Goal: Task Accomplishment & Management: Use online tool/utility

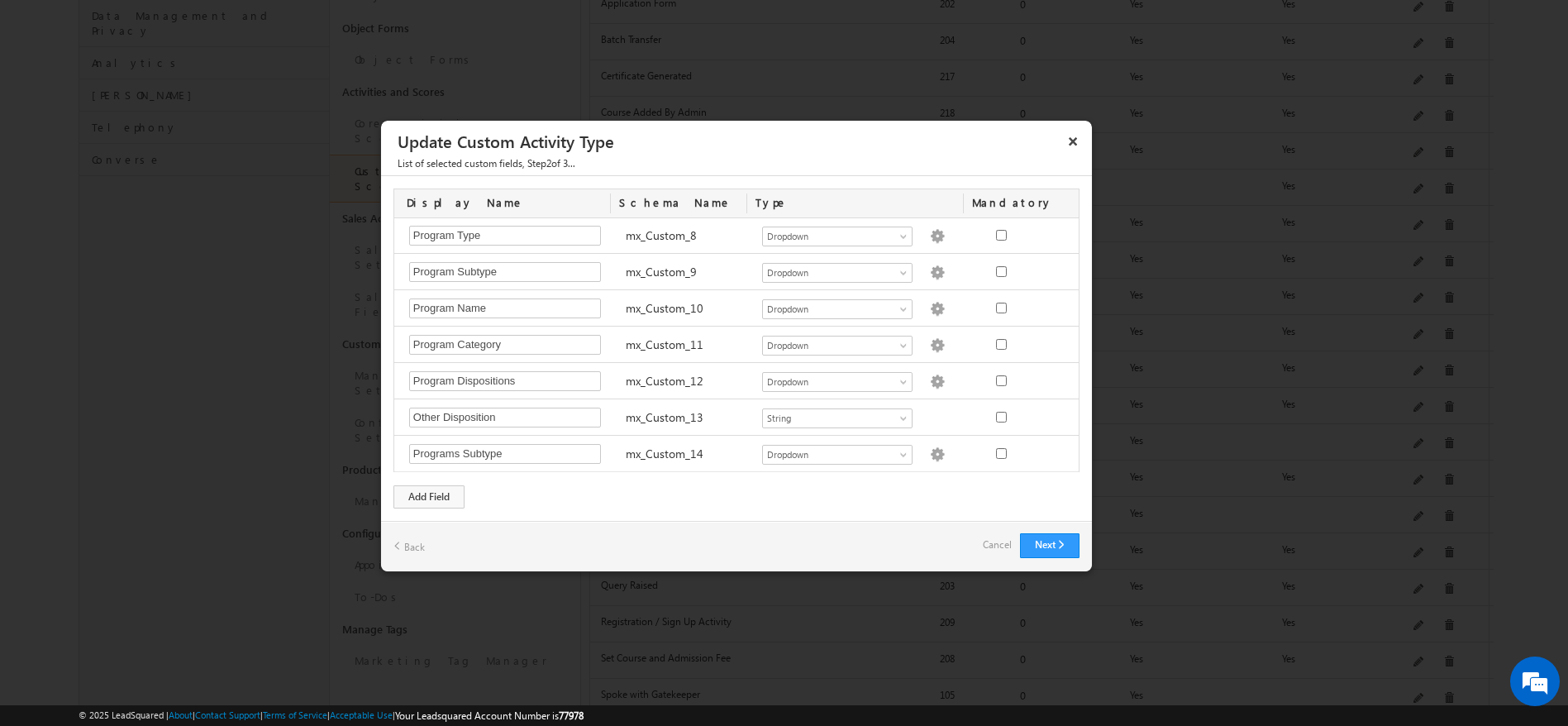
scroll to position [438, 0]
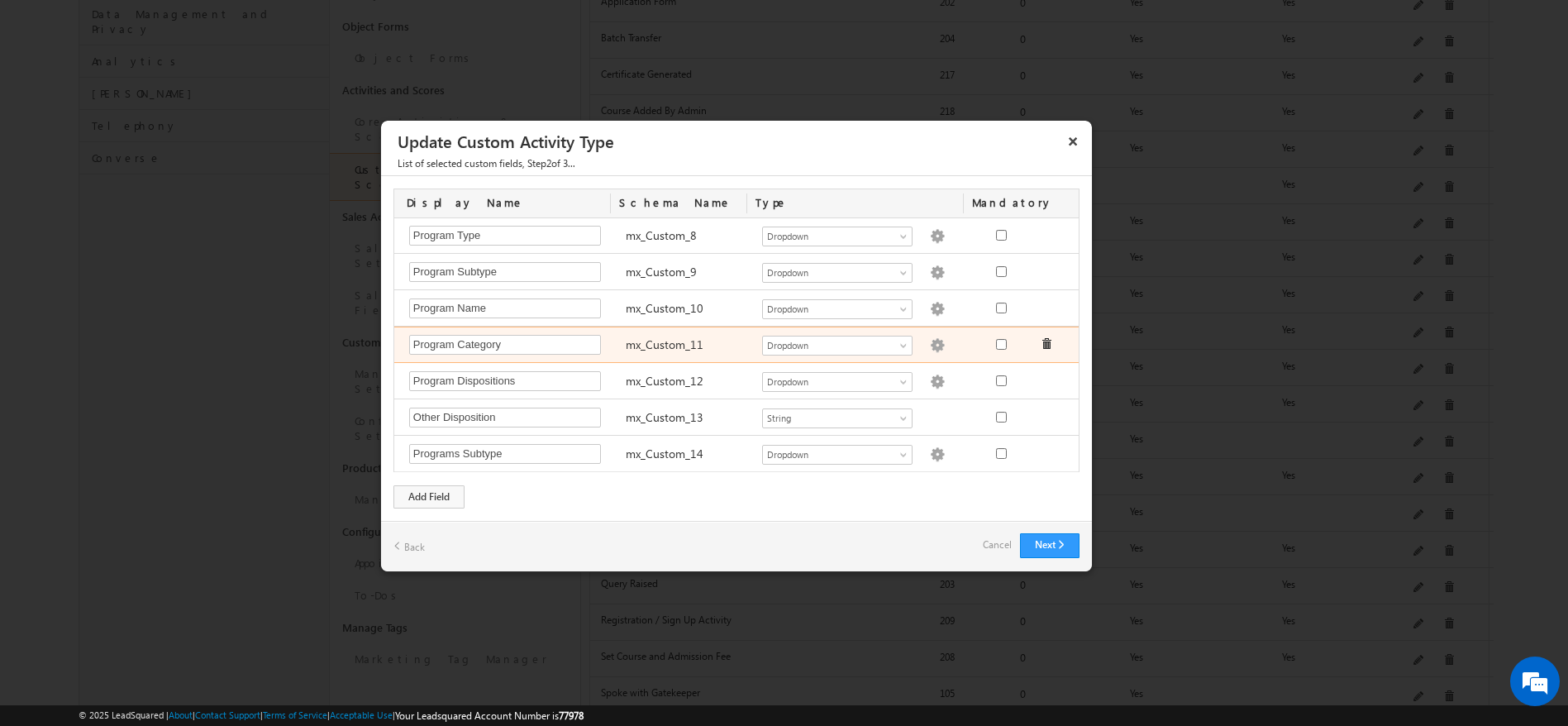
click at [930, 339] on img at bounding box center [937, 345] width 15 height 15
type textarea "Offline Blended Pro Blended Weekend Blended Self-Paced"
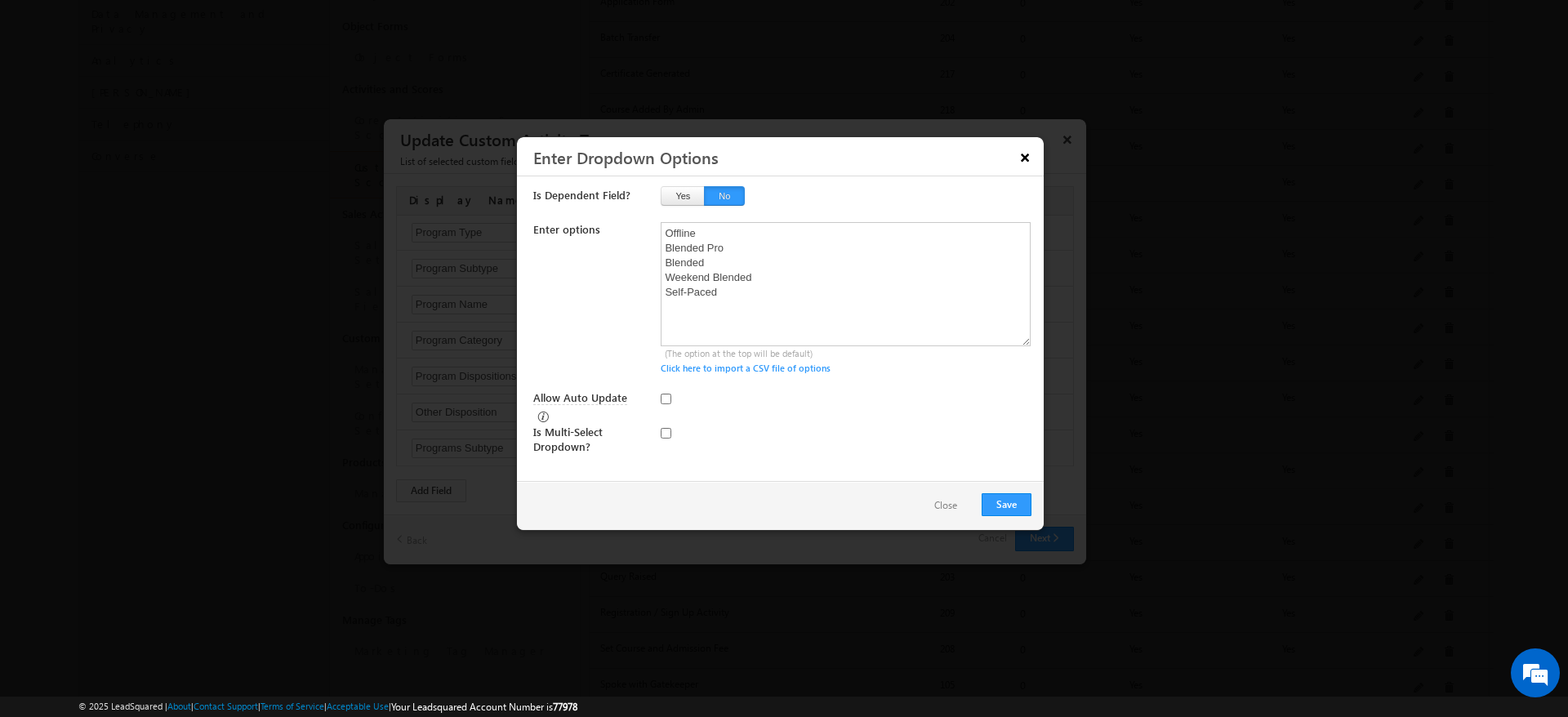
click at [1023, 158] on button "×" at bounding box center [1025, 157] width 26 height 29
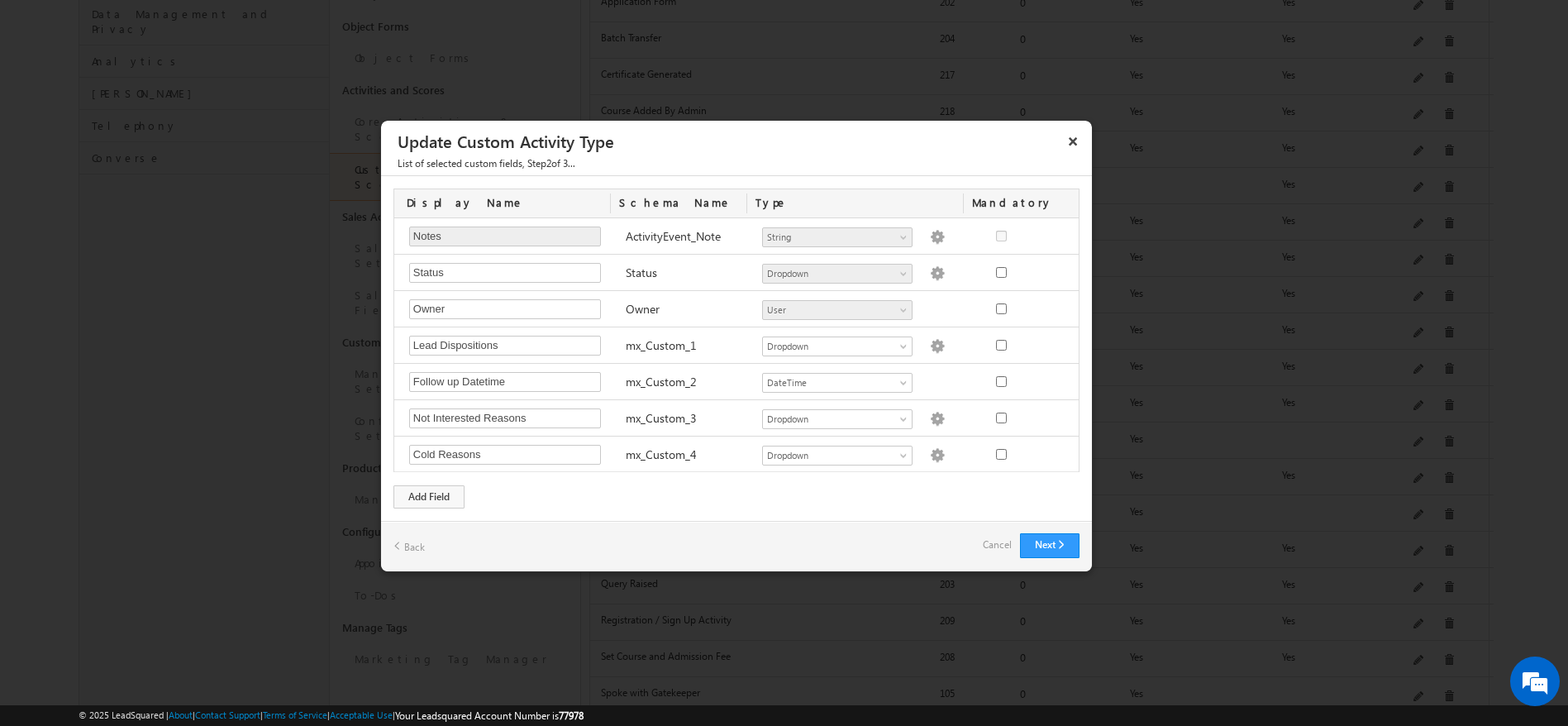
scroll to position [365, 0]
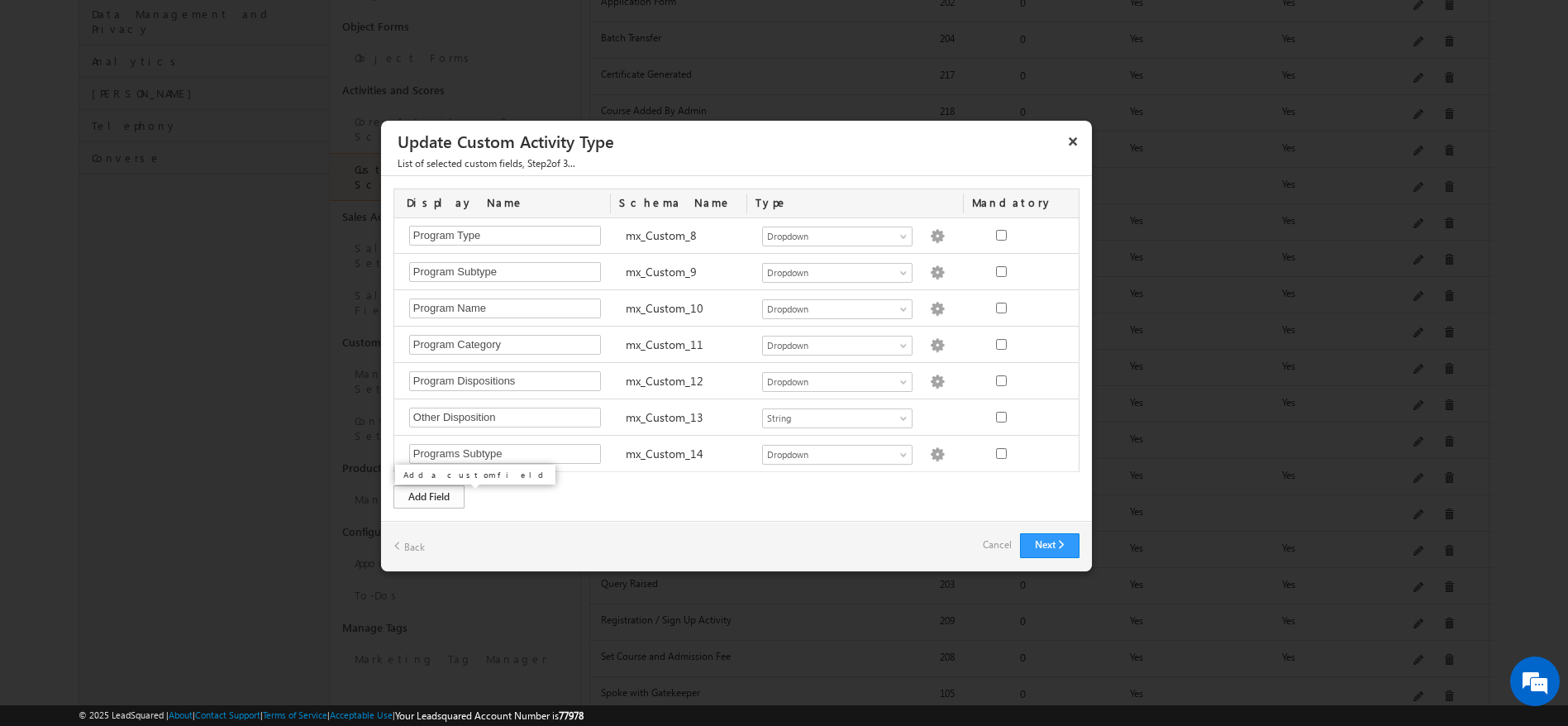
click at [453, 501] on div "Add Field" at bounding box center [429, 496] width 71 height 23
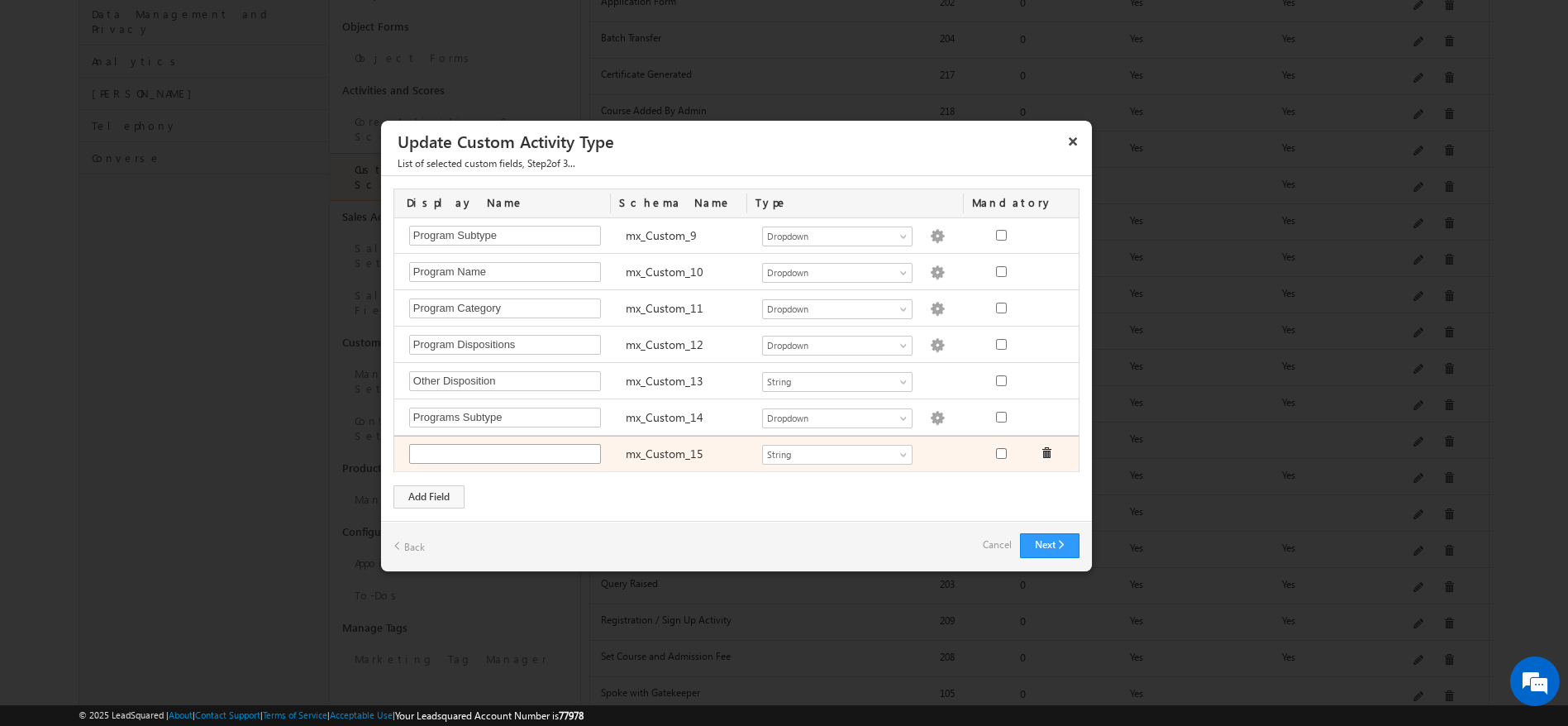
click at [474, 450] on input "text" at bounding box center [504, 454] width 192 height 19
type input "Programs Category"
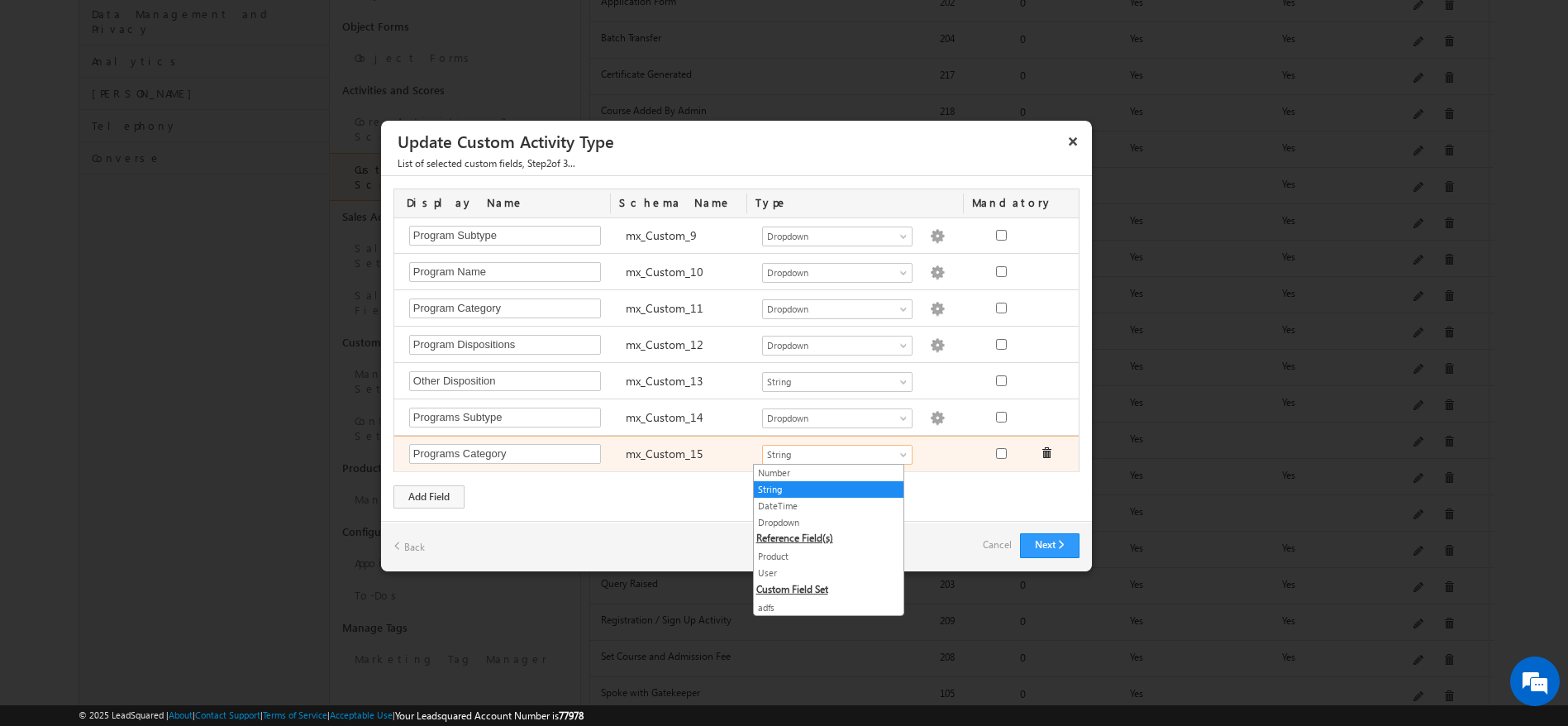
click at [884, 449] on span "String" at bounding box center [830, 454] width 135 height 15
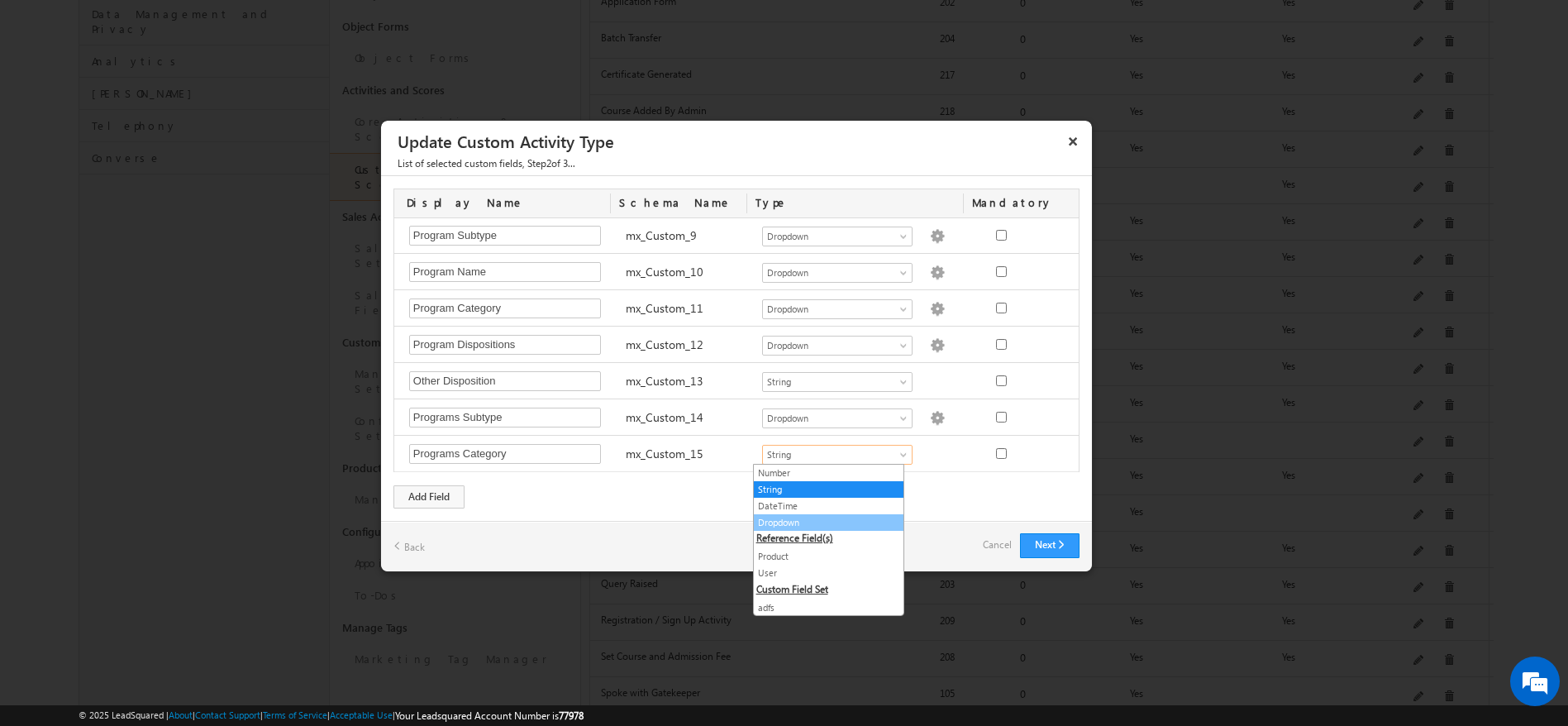
click at [796, 517] on link "Dropdown" at bounding box center [828, 522] width 149 height 15
click at [796, 518] on div "Display Name Schema Name Type Mandatory Notes Required Field ActivityEvent_Note…" at bounding box center [736, 348] width 711 height 344
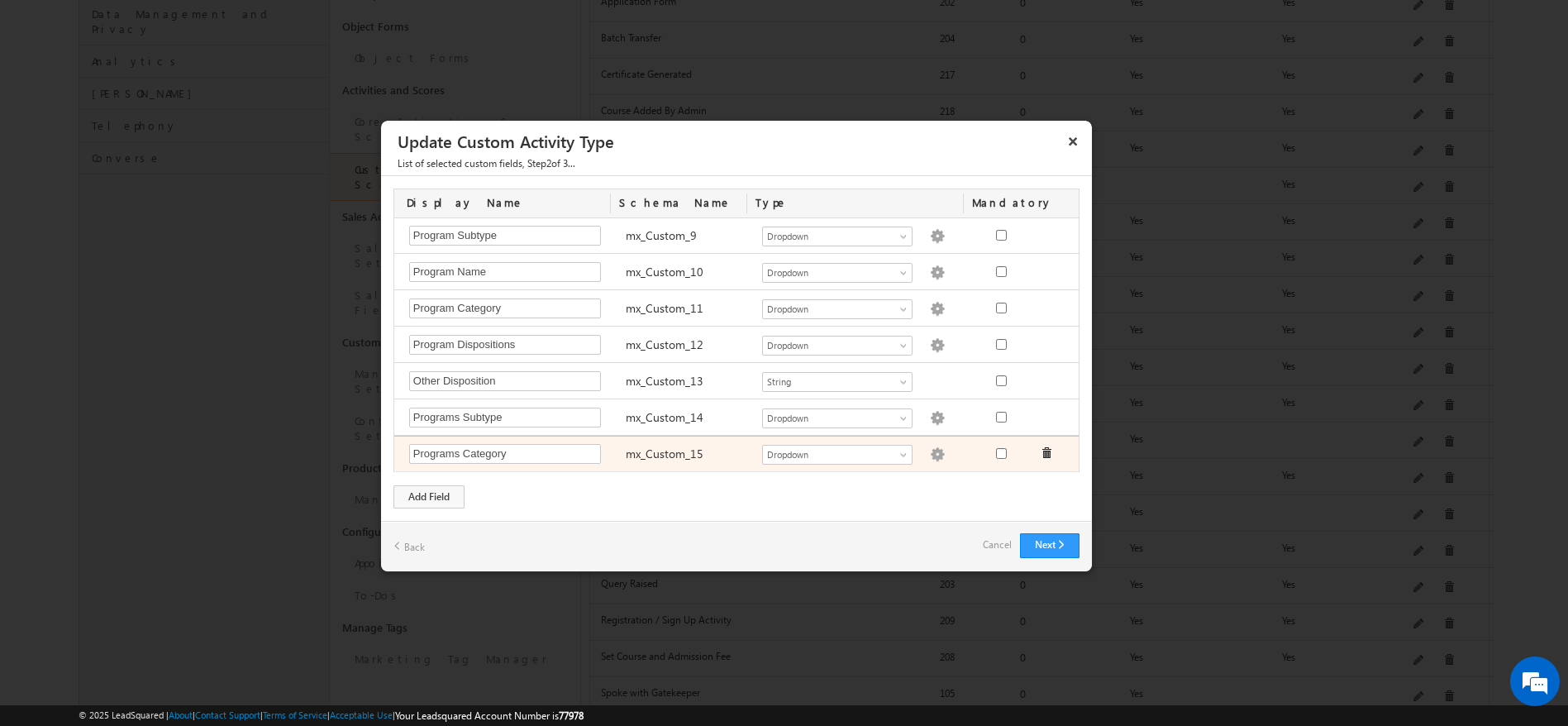
click at [930, 450] on img at bounding box center [937, 454] width 15 height 15
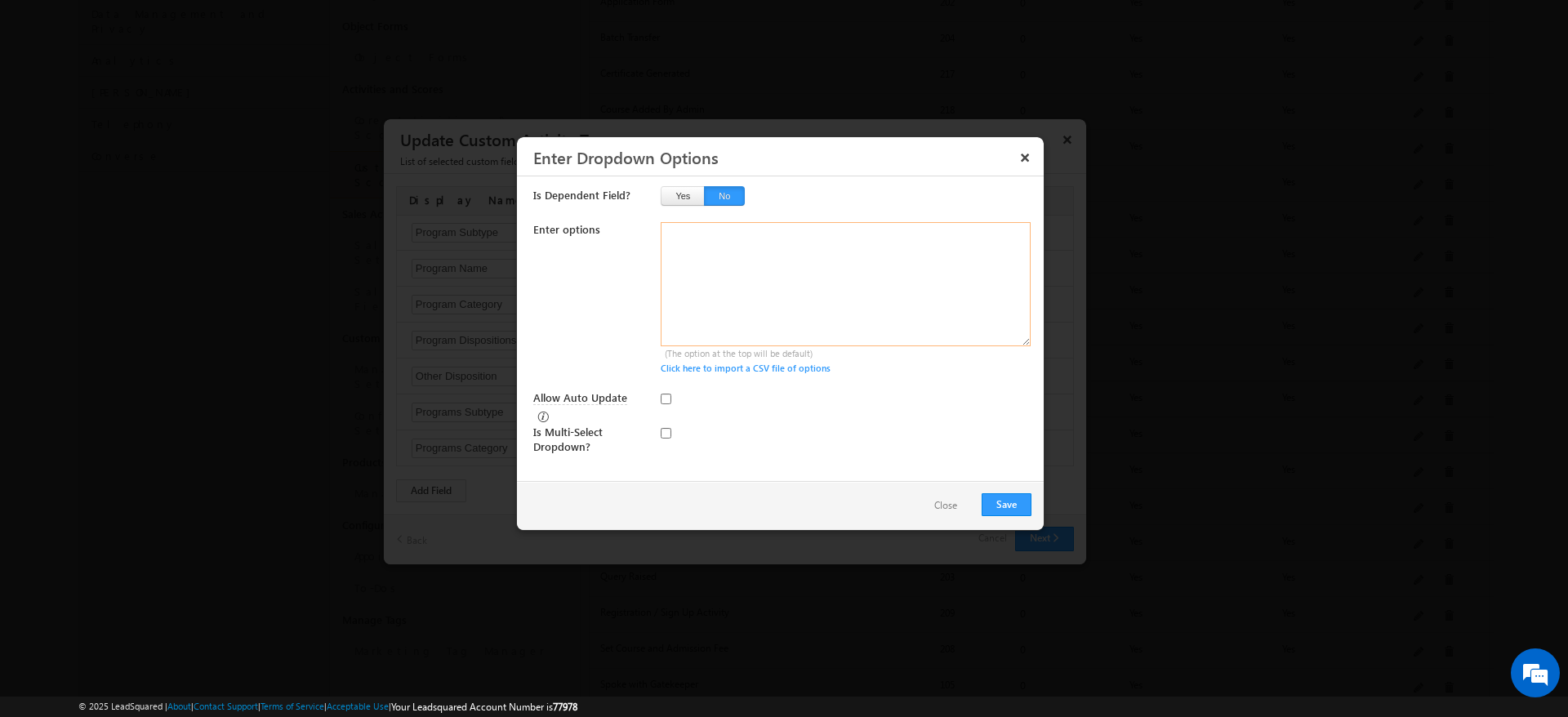
click at [709, 231] on textarea at bounding box center [846, 284] width 370 height 124
type textarea "JoC Non JoC"
click at [1009, 499] on button "Save" at bounding box center [1006, 504] width 50 height 23
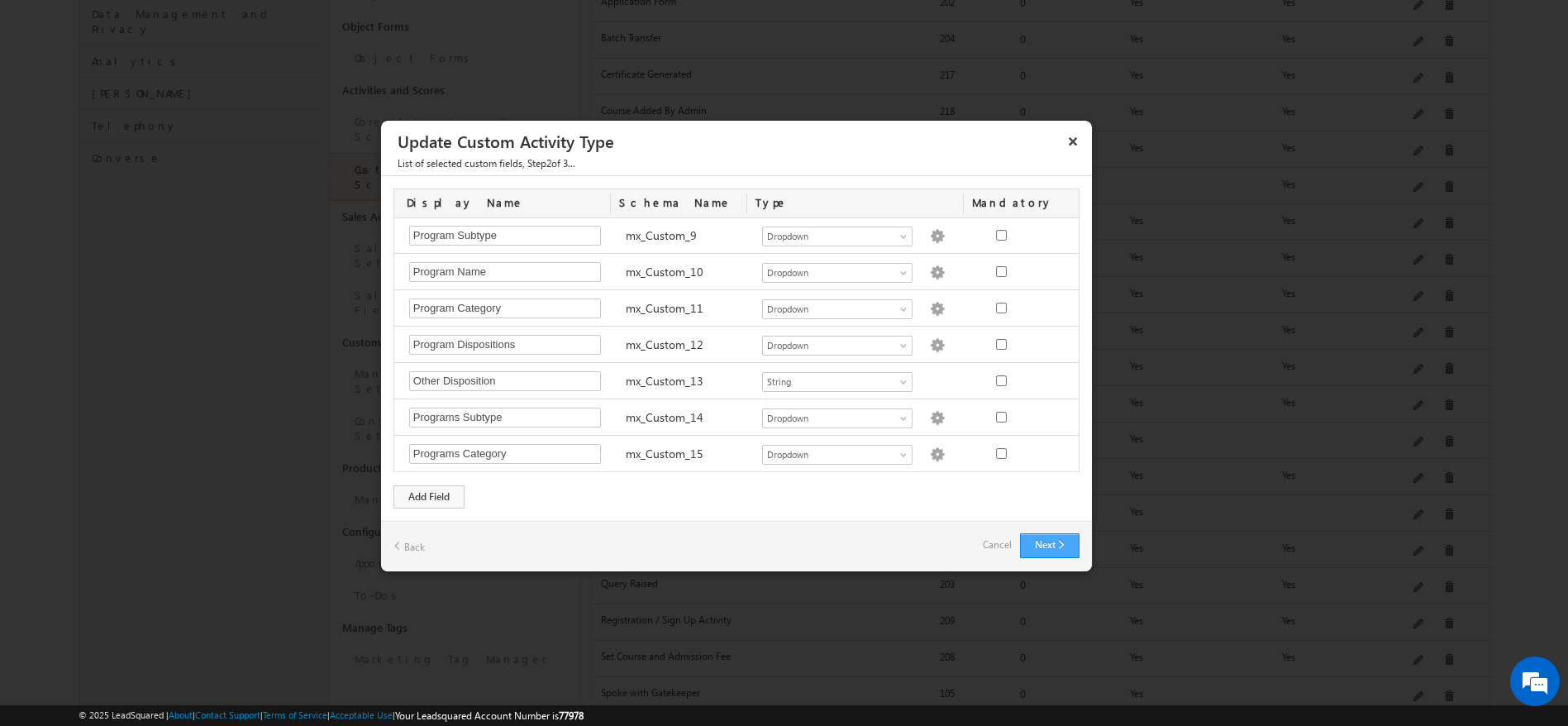
click at [1046, 550] on button "Next" at bounding box center [1049, 546] width 59 height 25
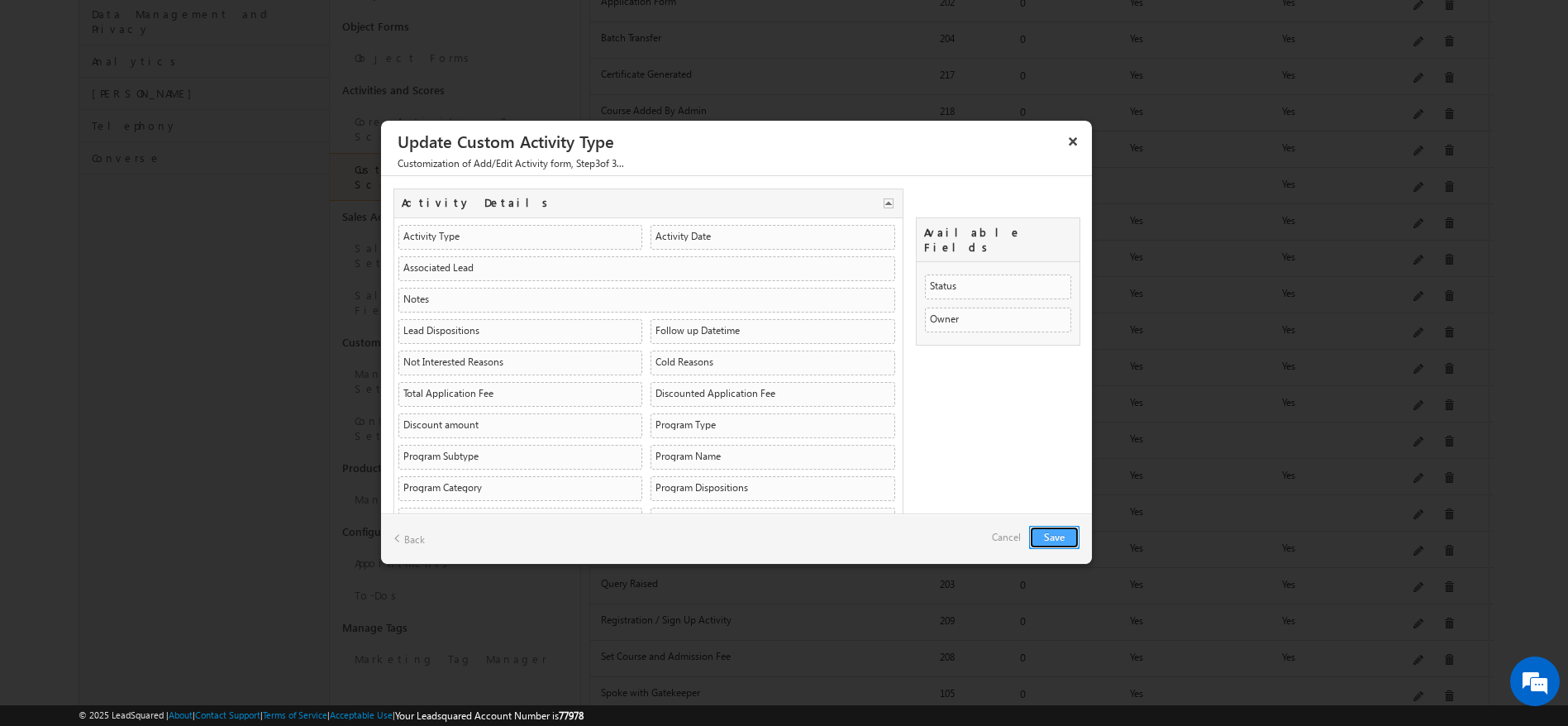
click at [1061, 532] on button "Save" at bounding box center [1053, 537] width 50 height 23
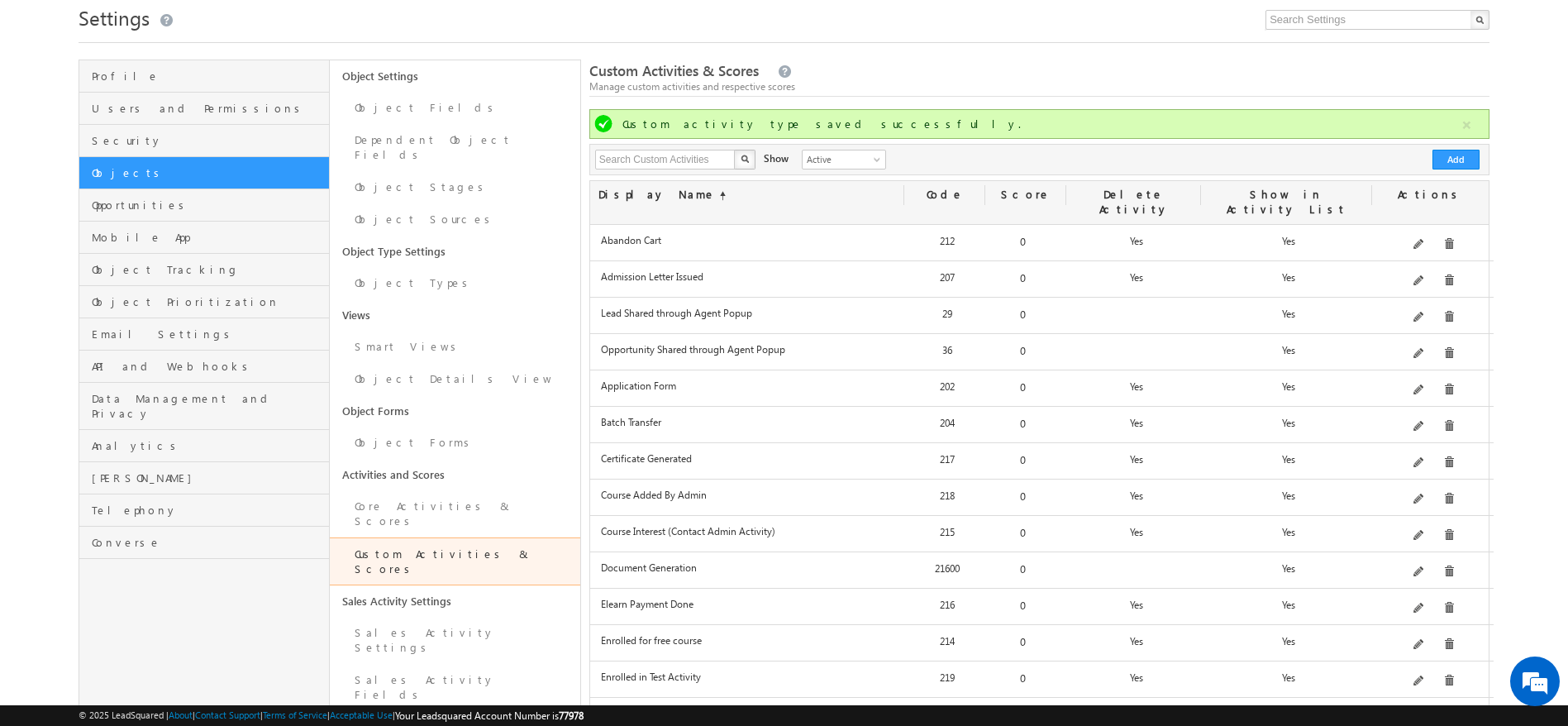
scroll to position [19, 0]
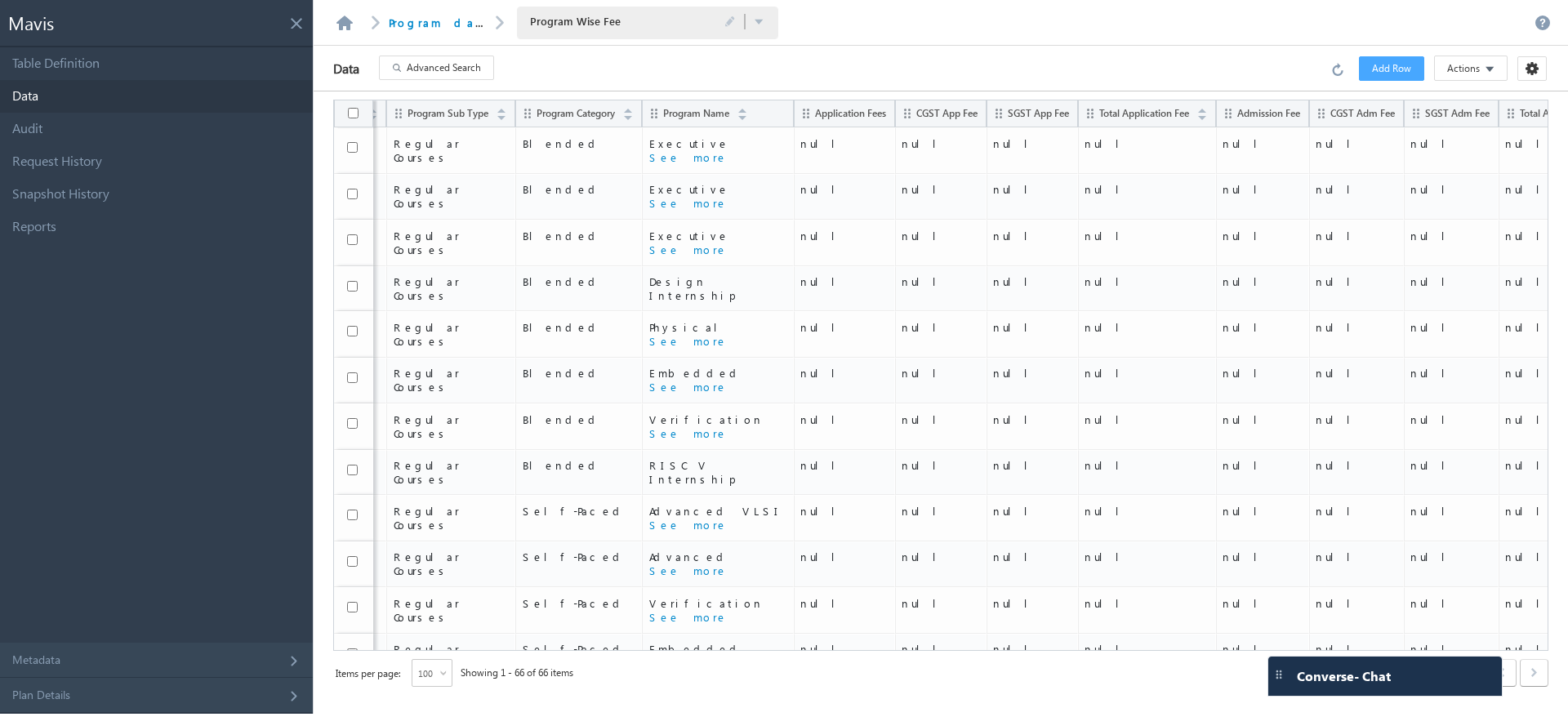
scroll to position [738, 0]
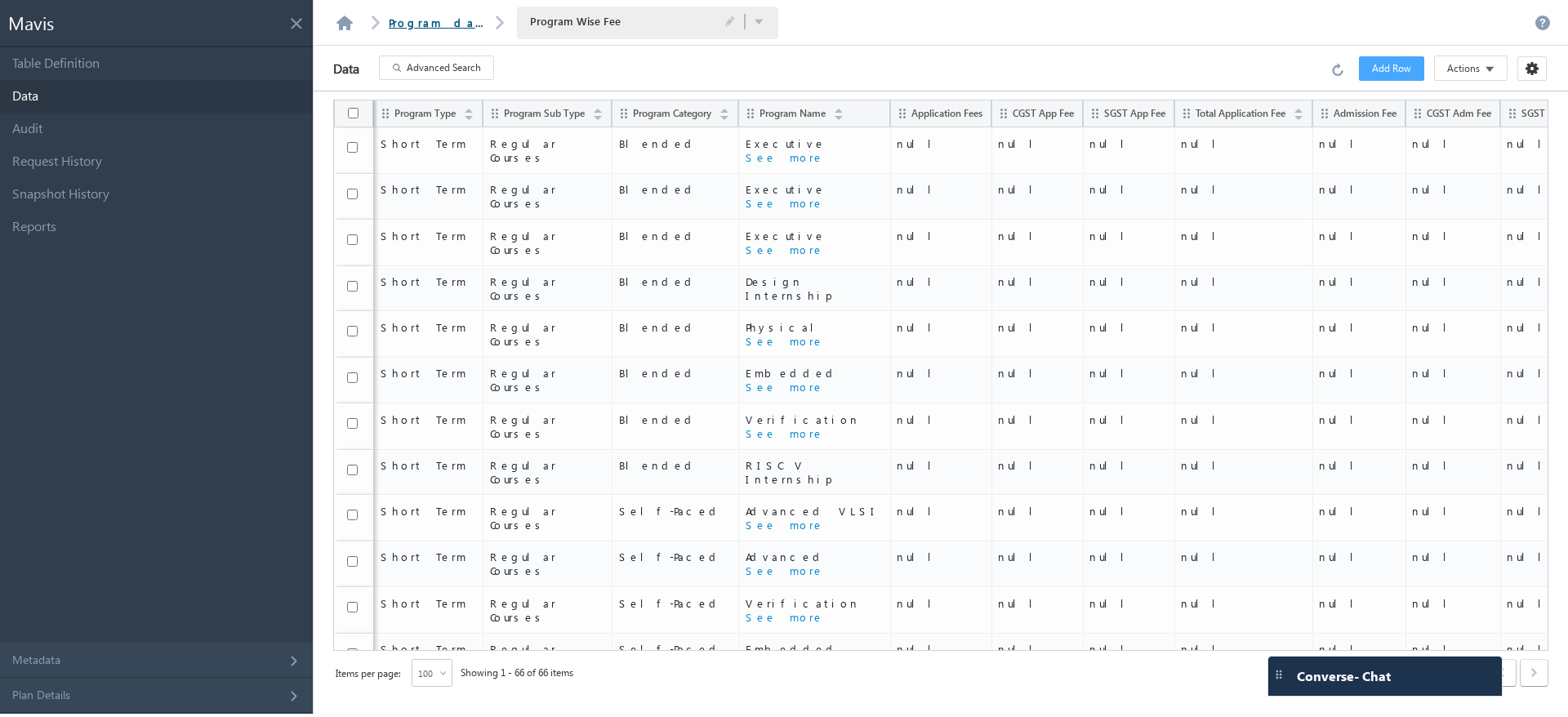
click at [446, 17] on link "Program database" at bounding box center [462, 23] width 147 height 14
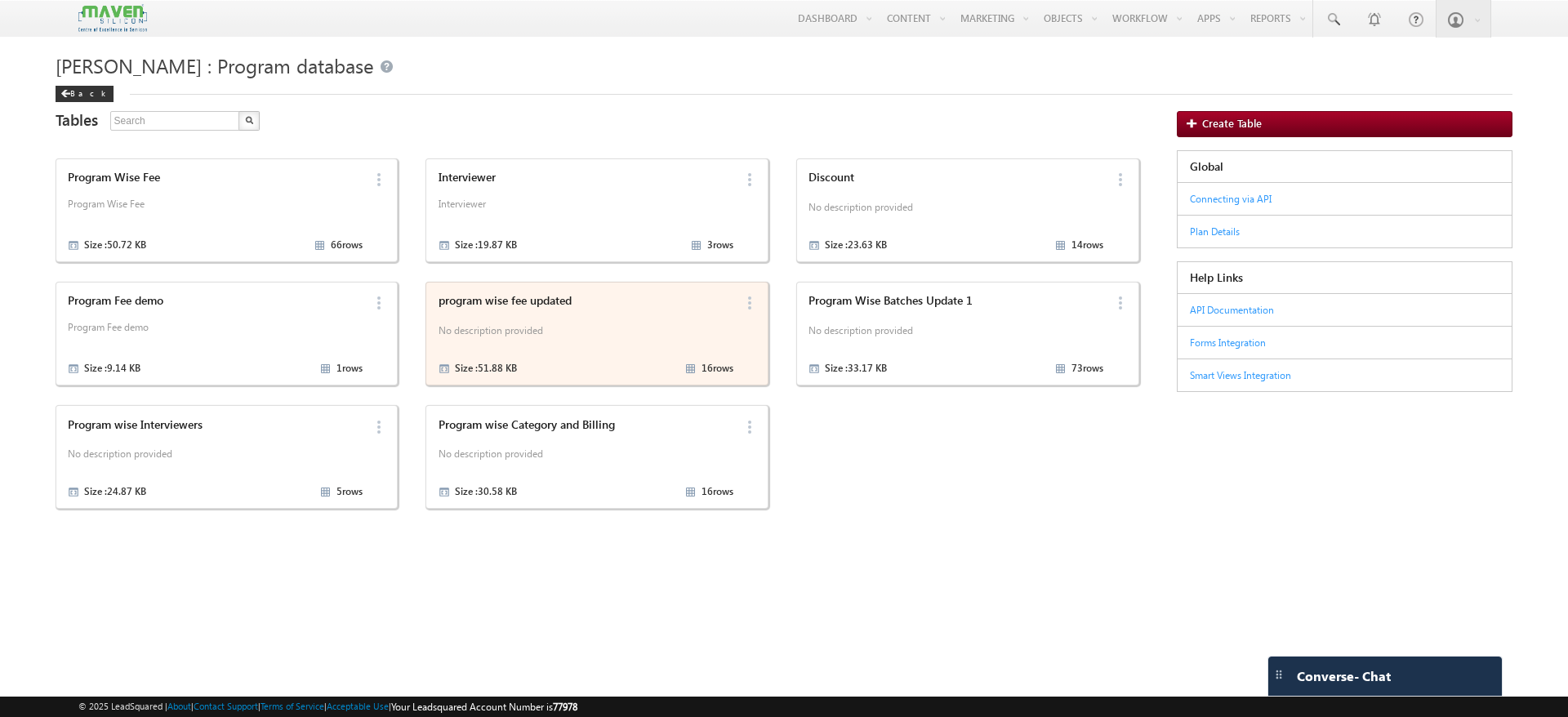
click at [599, 332] on p "No description provided" at bounding box center [586, 333] width 295 height 24
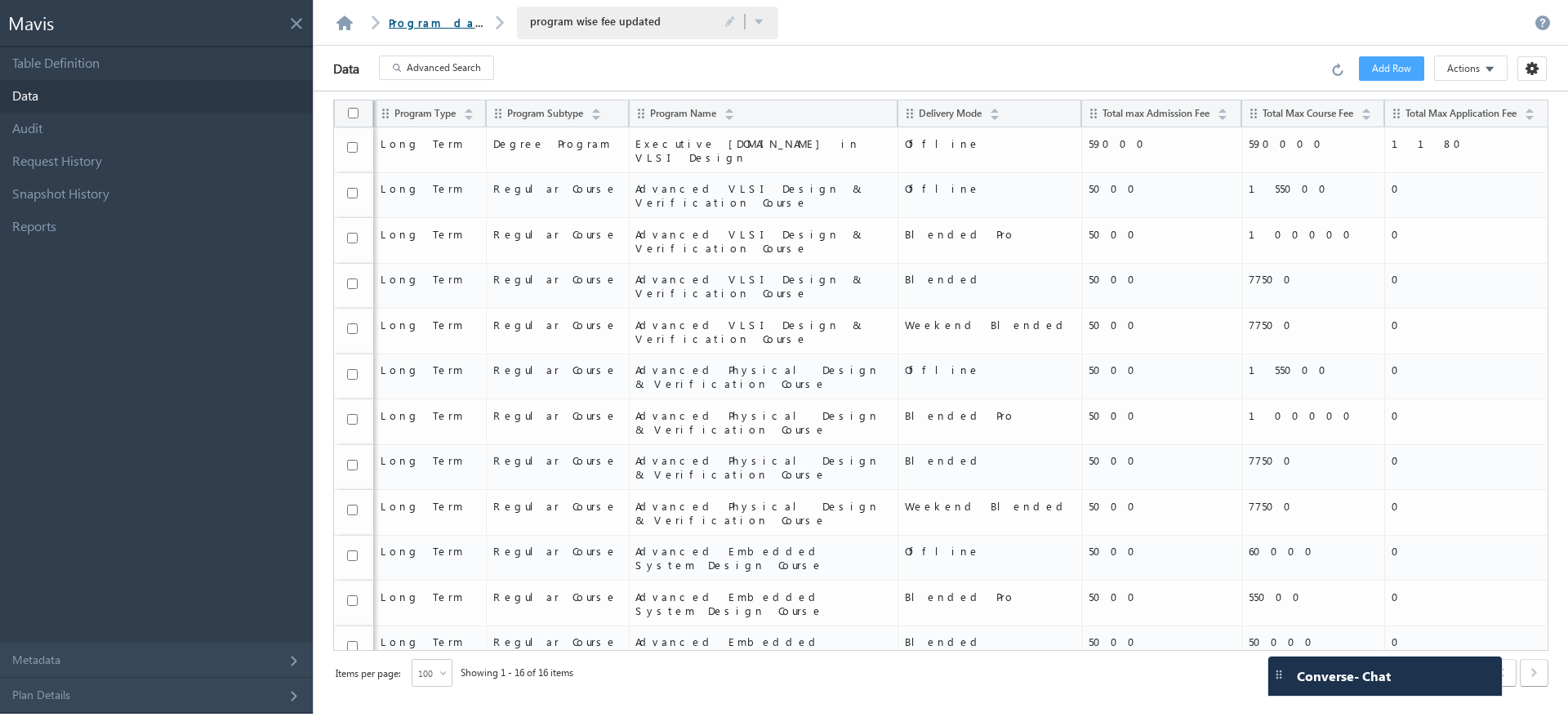
click at [437, 21] on link "Program database" at bounding box center [462, 23] width 147 height 14
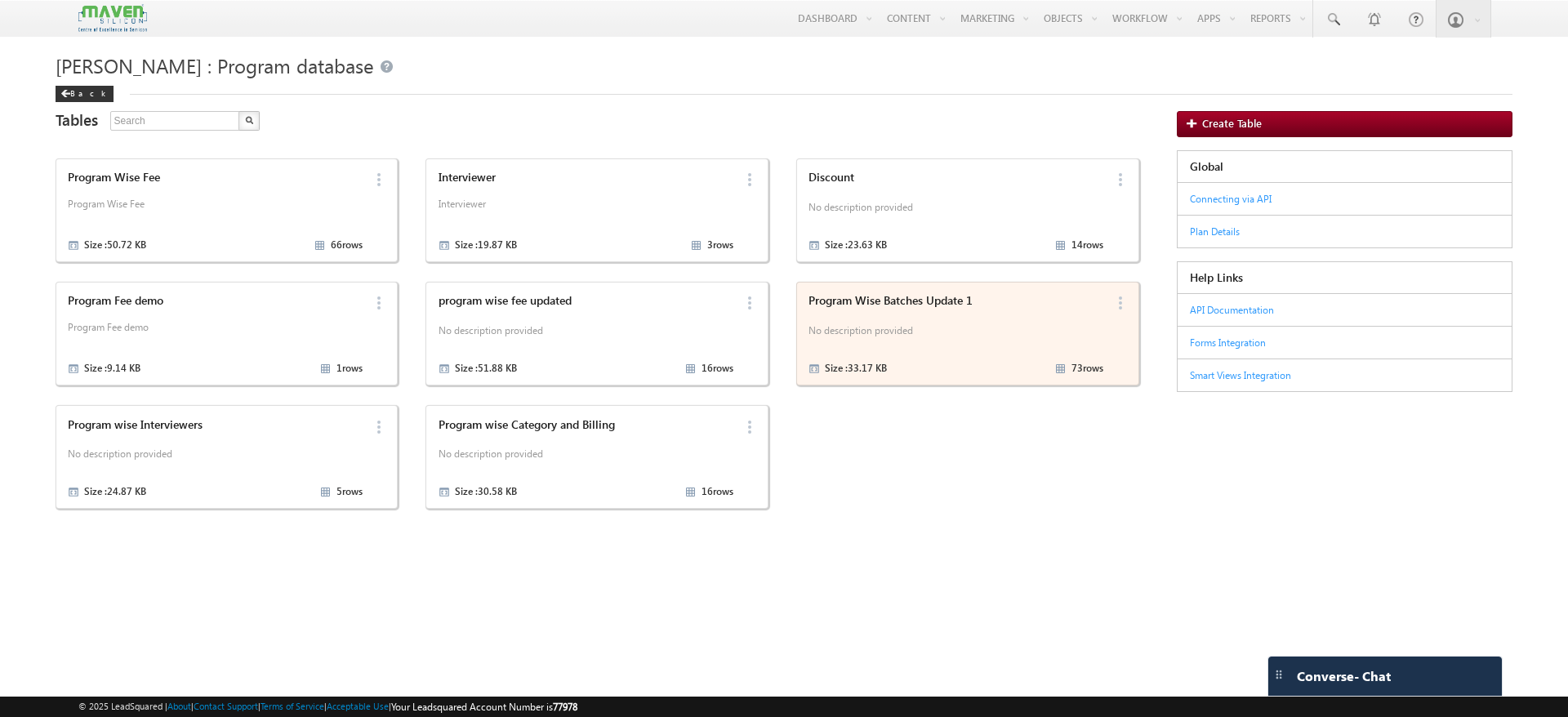
click at [941, 358] on div "Size : 33.17 KB 73 rows" at bounding box center [956, 368] width 295 height 19
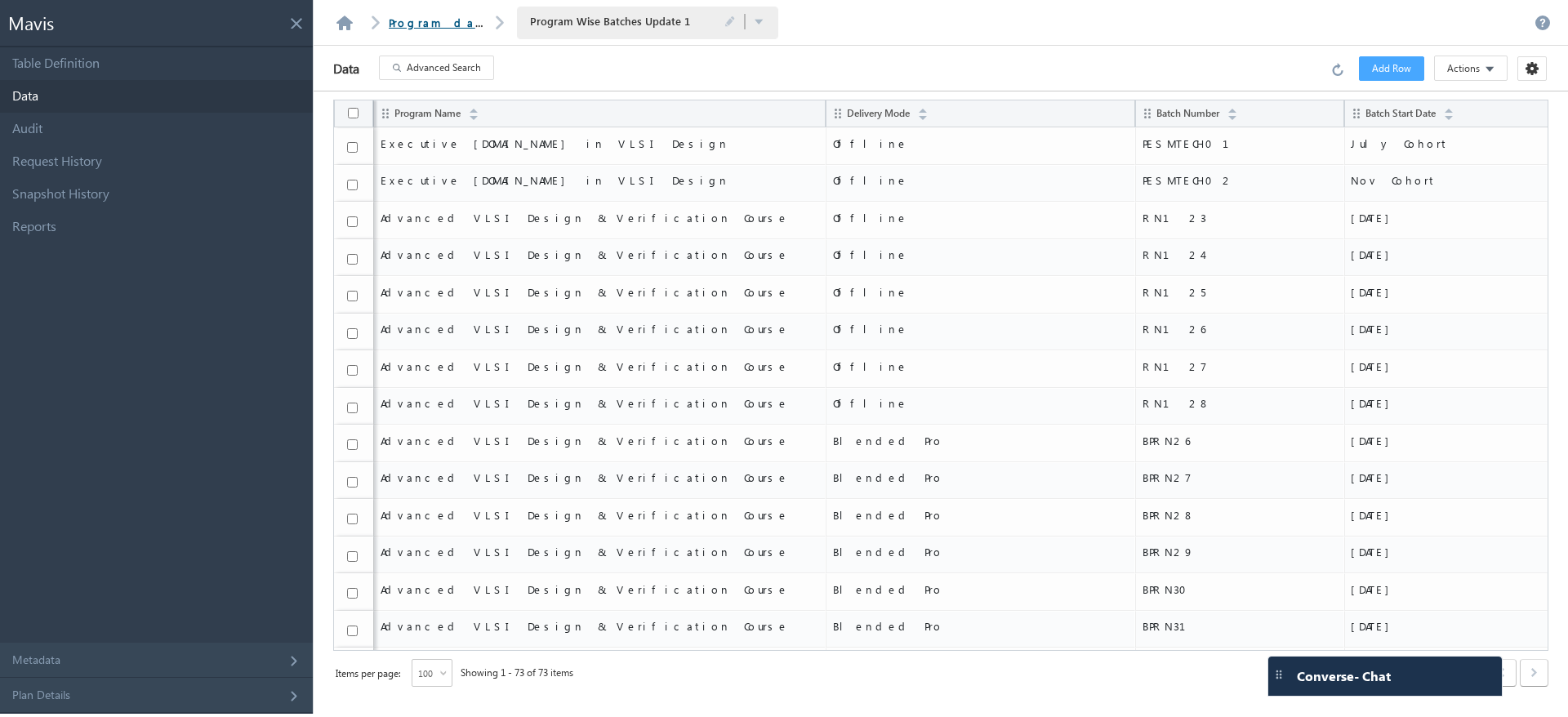
click at [420, 17] on link "Program database" at bounding box center [462, 23] width 147 height 14
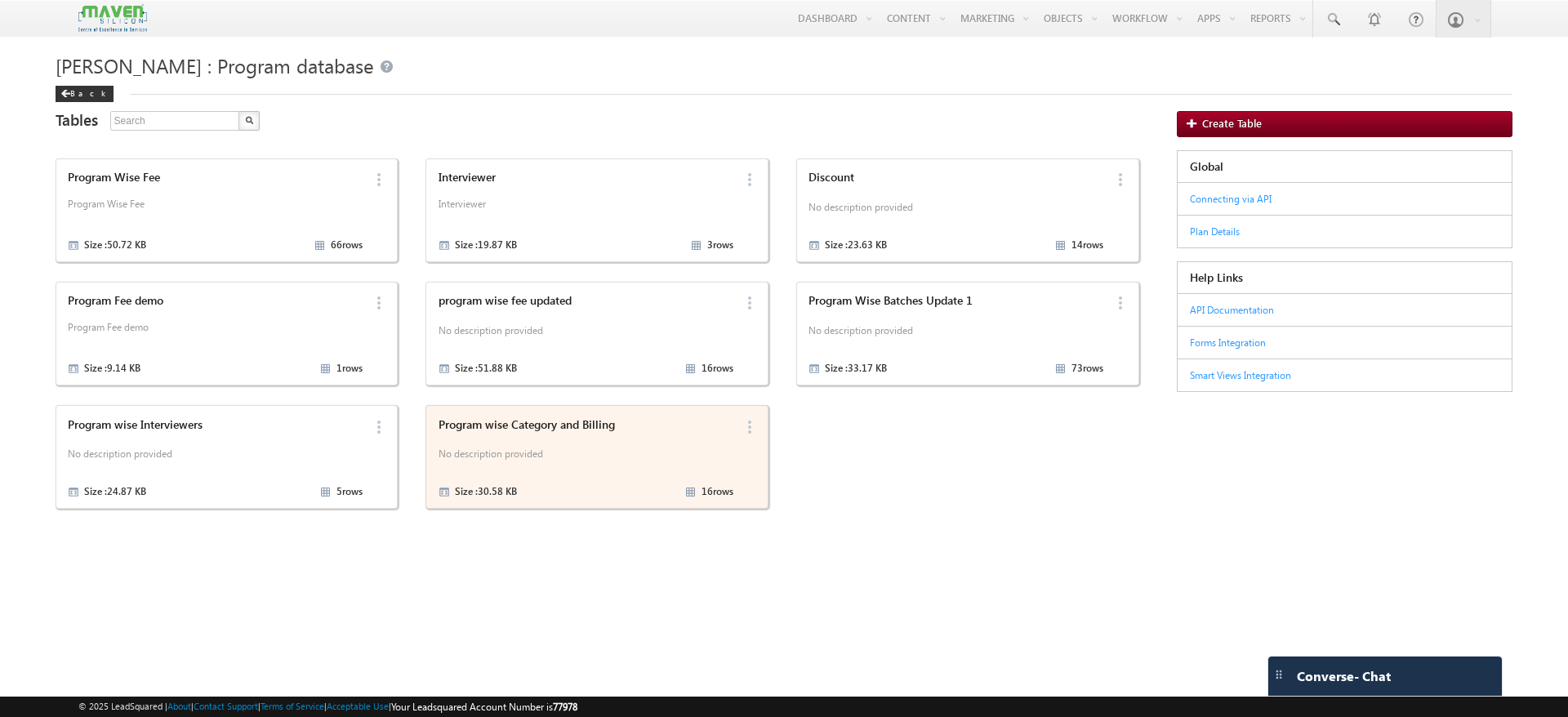
click at [553, 447] on p "No description provided" at bounding box center [586, 456] width 295 height 24
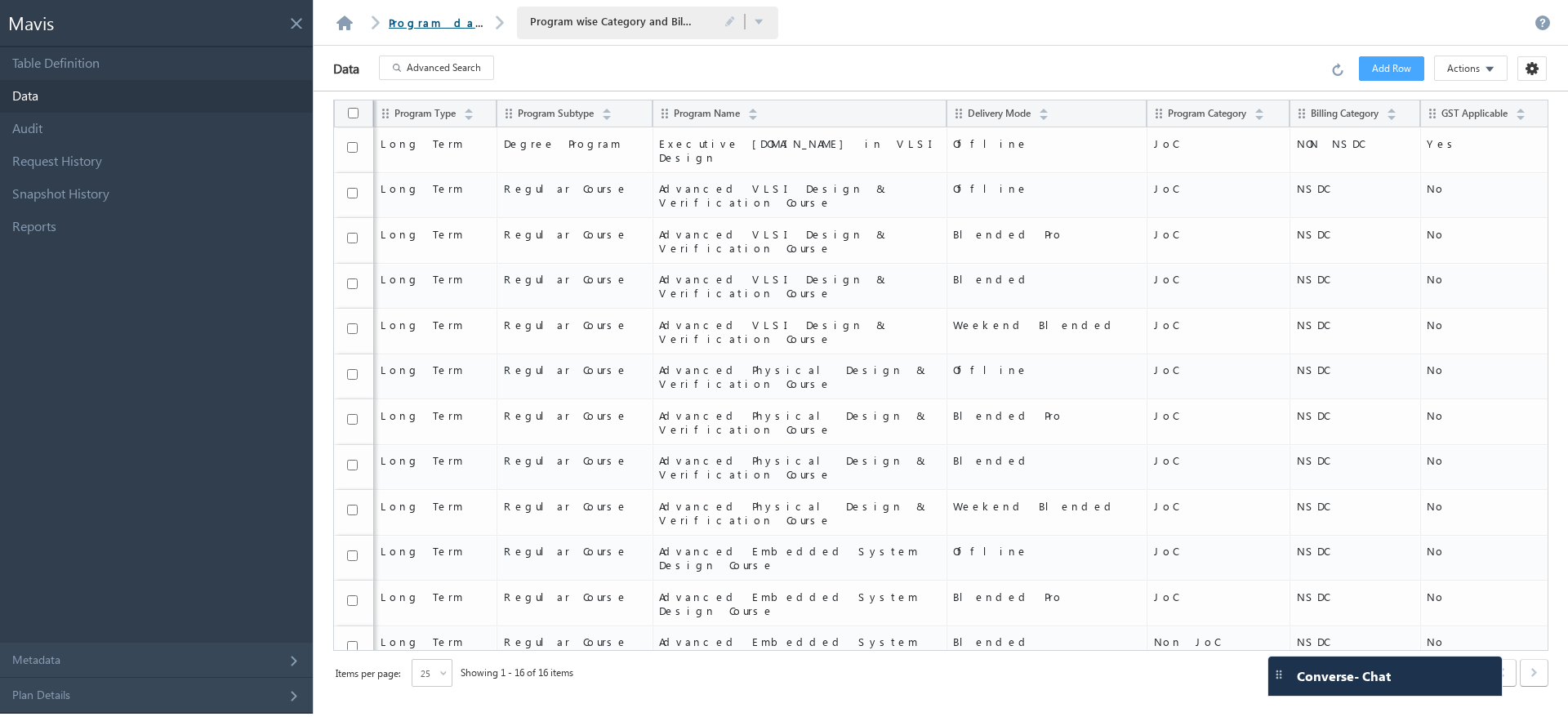
click at [468, 17] on link "Program database" at bounding box center [462, 23] width 147 height 14
click at [453, 17] on link "Program database" at bounding box center [462, 23] width 147 height 14
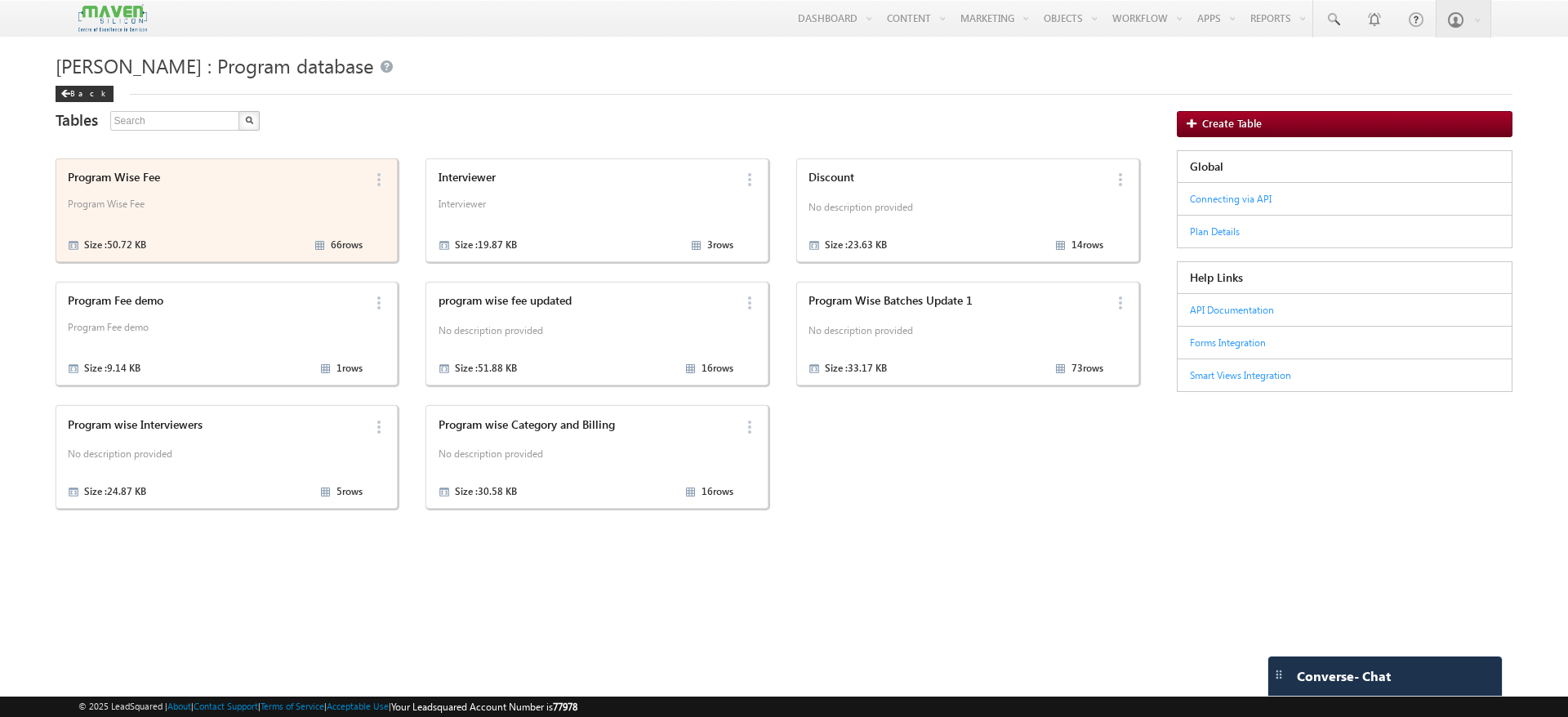
click at [245, 232] on div "Program Wise Fee Program Wise Fee Size : 50.72 KB 66 rows" at bounding box center [213, 210] width 300 height 89
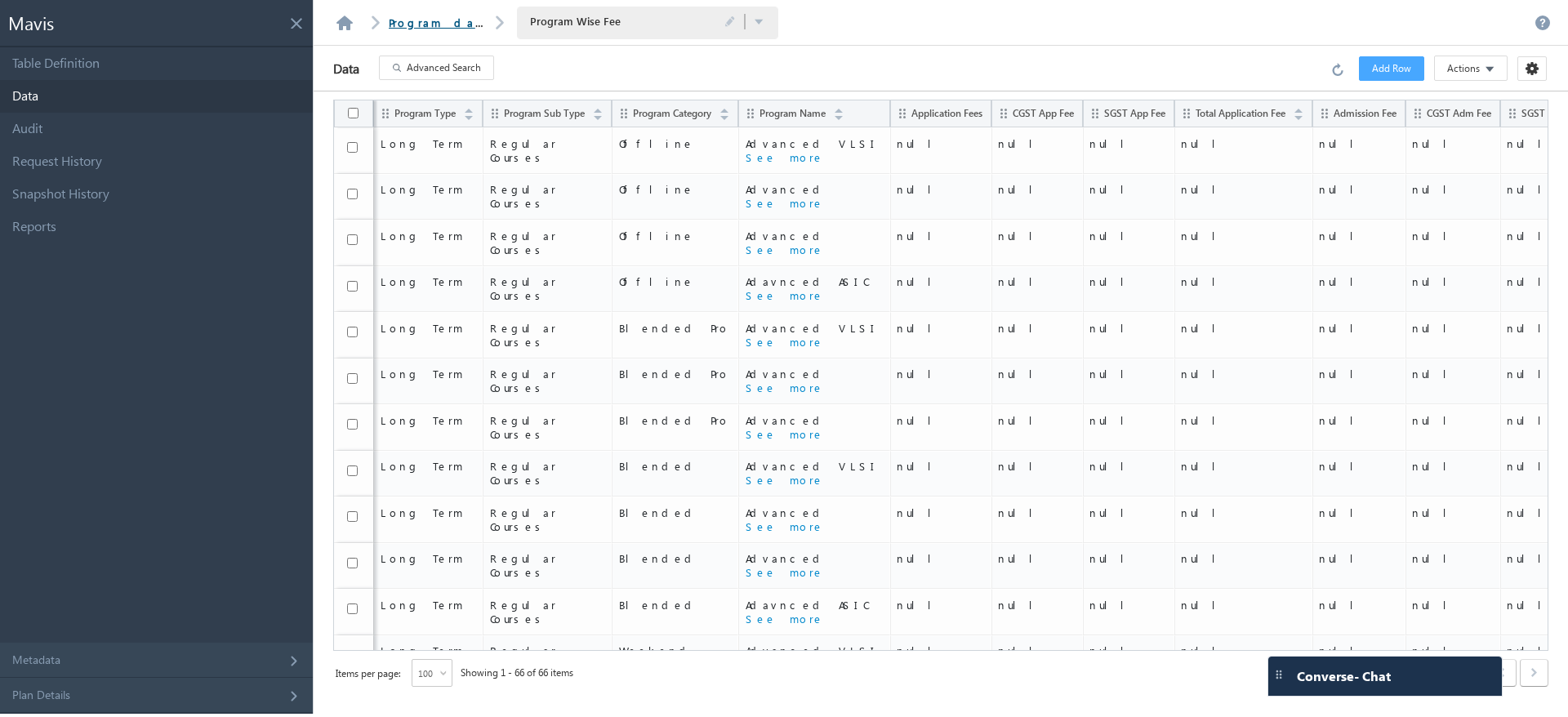
click at [416, 25] on link "Program database" at bounding box center [462, 23] width 147 height 14
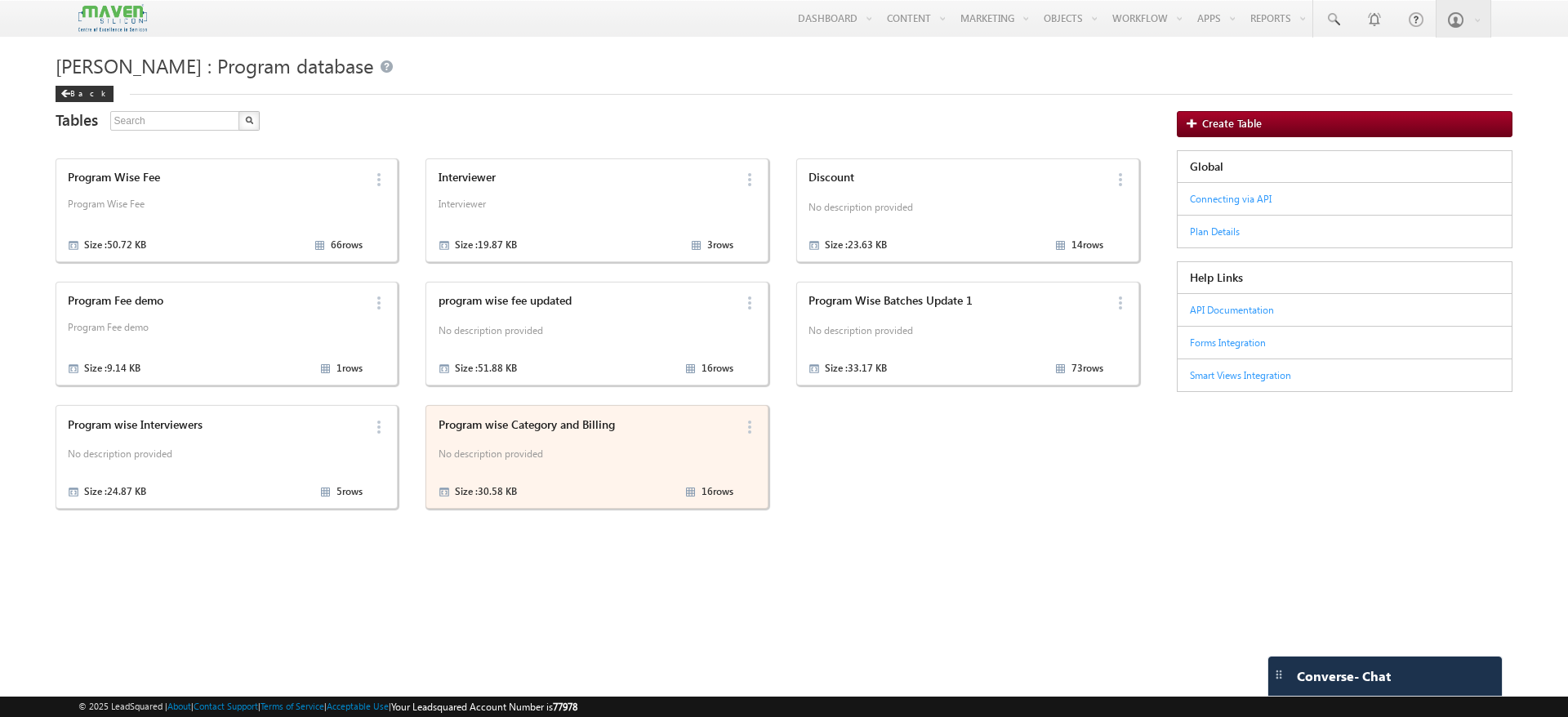
click at [658, 449] on p "No description provided" at bounding box center [586, 456] width 295 height 24
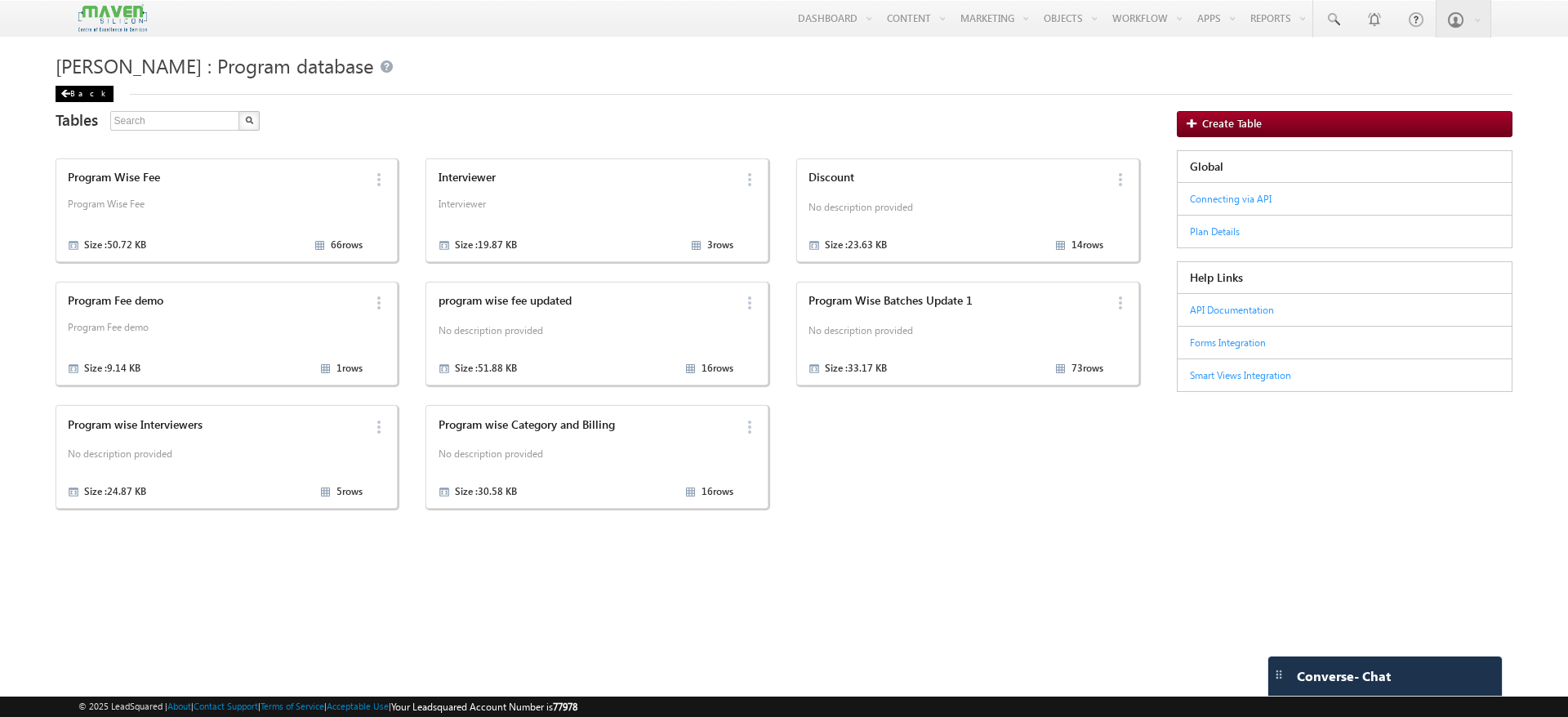
click at [86, 90] on div "Back" at bounding box center [85, 93] width 58 height 17
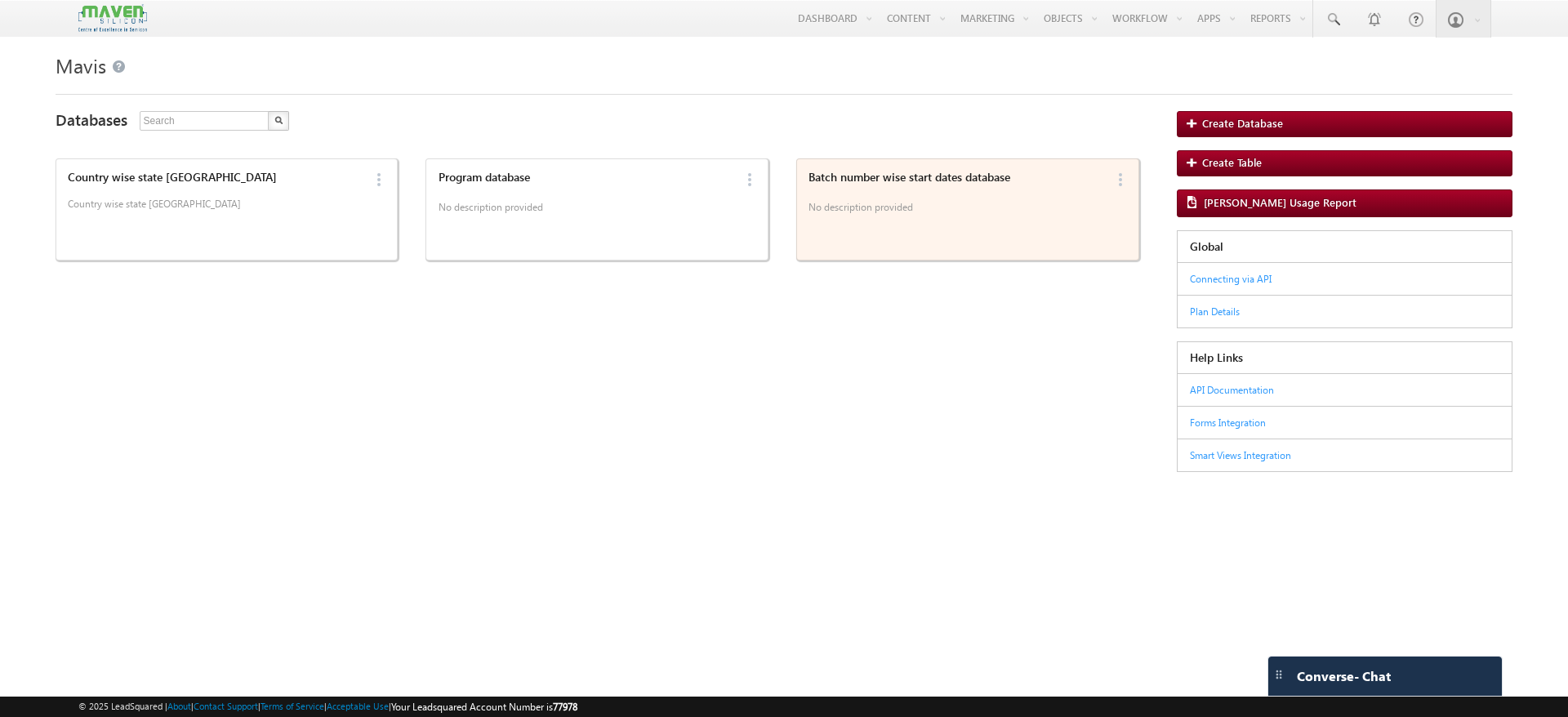
click at [923, 221] on p "No description provided" at bounding box center [956, 210] width 295 height 24
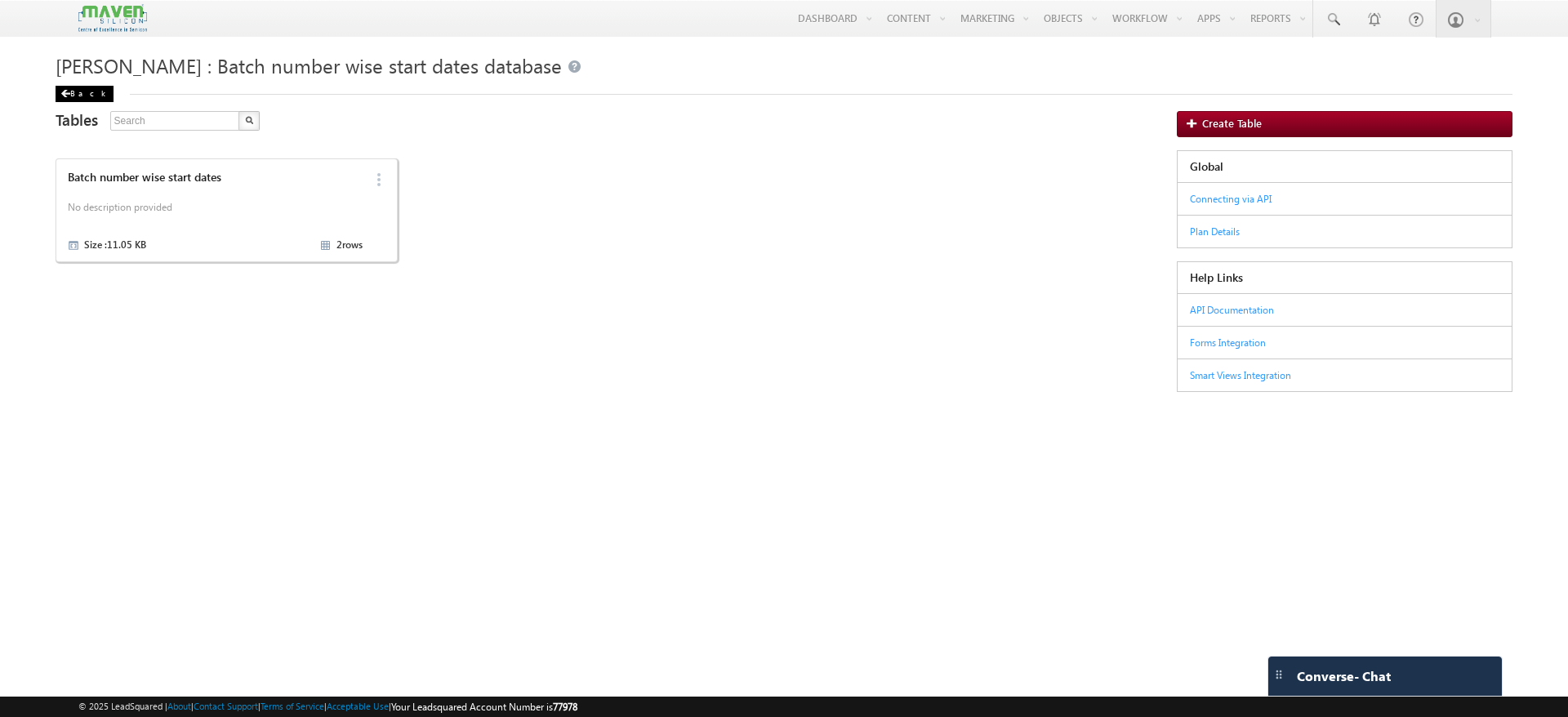
click at [82, 95] on div "Back" at bounding box center [85, 93] width 58 height 17
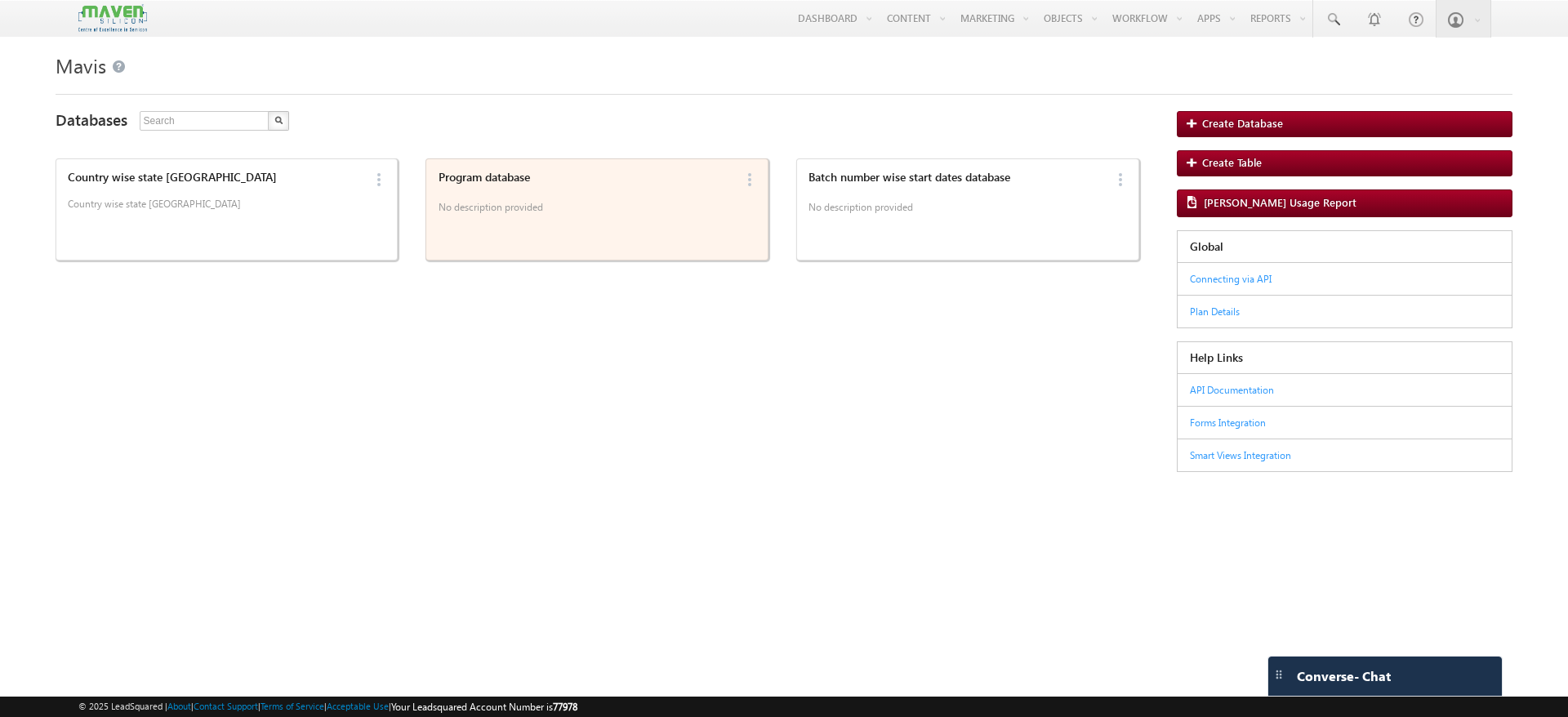
click at [693, 208] on p "No description provided" at bounding box center [586, 210] width 295 height 24
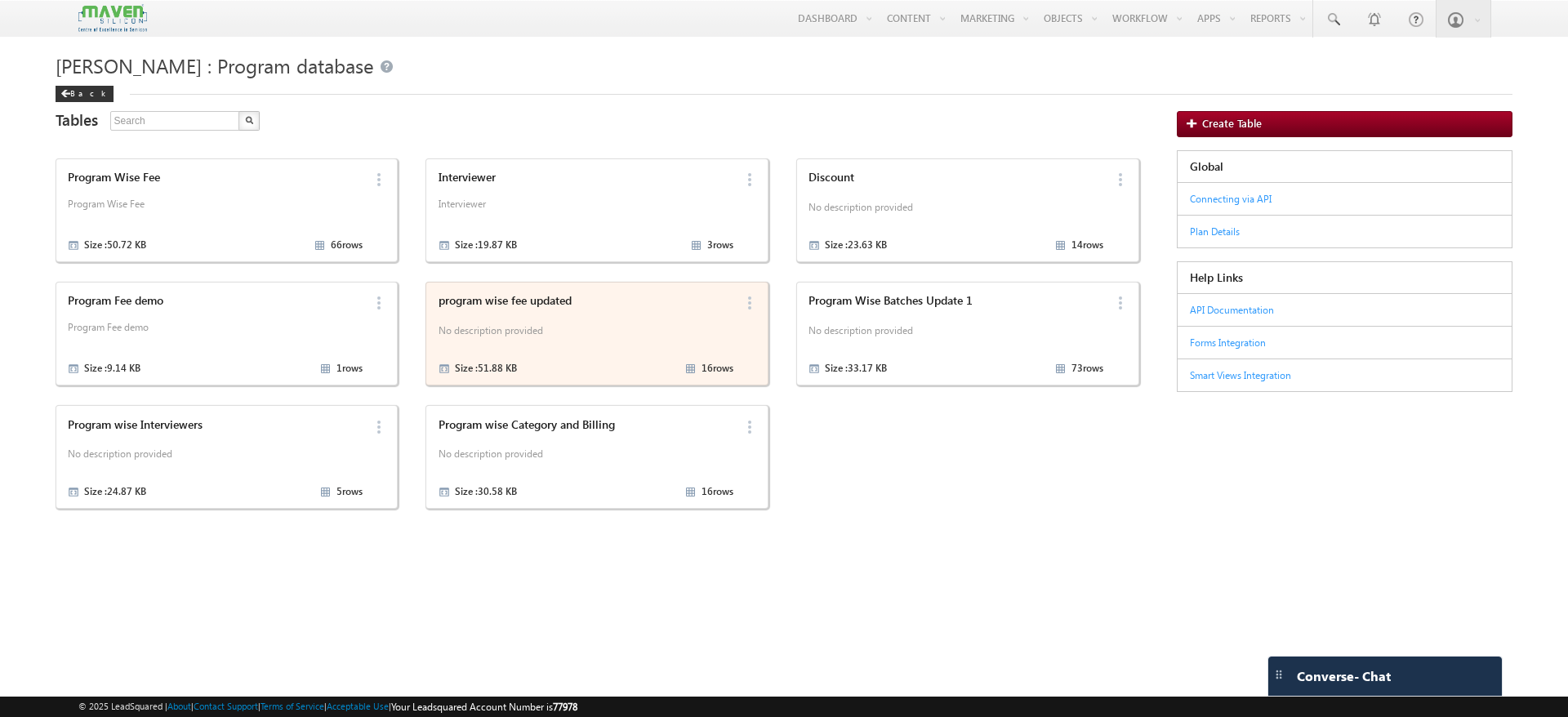
click at [556, 318] on div "program wise fee updated No description provided Size : 51.88 KB 16 rows" at bounding box center [583, 333] width 300 height 89
